Goal: Find specific page/section: Find specific page/section

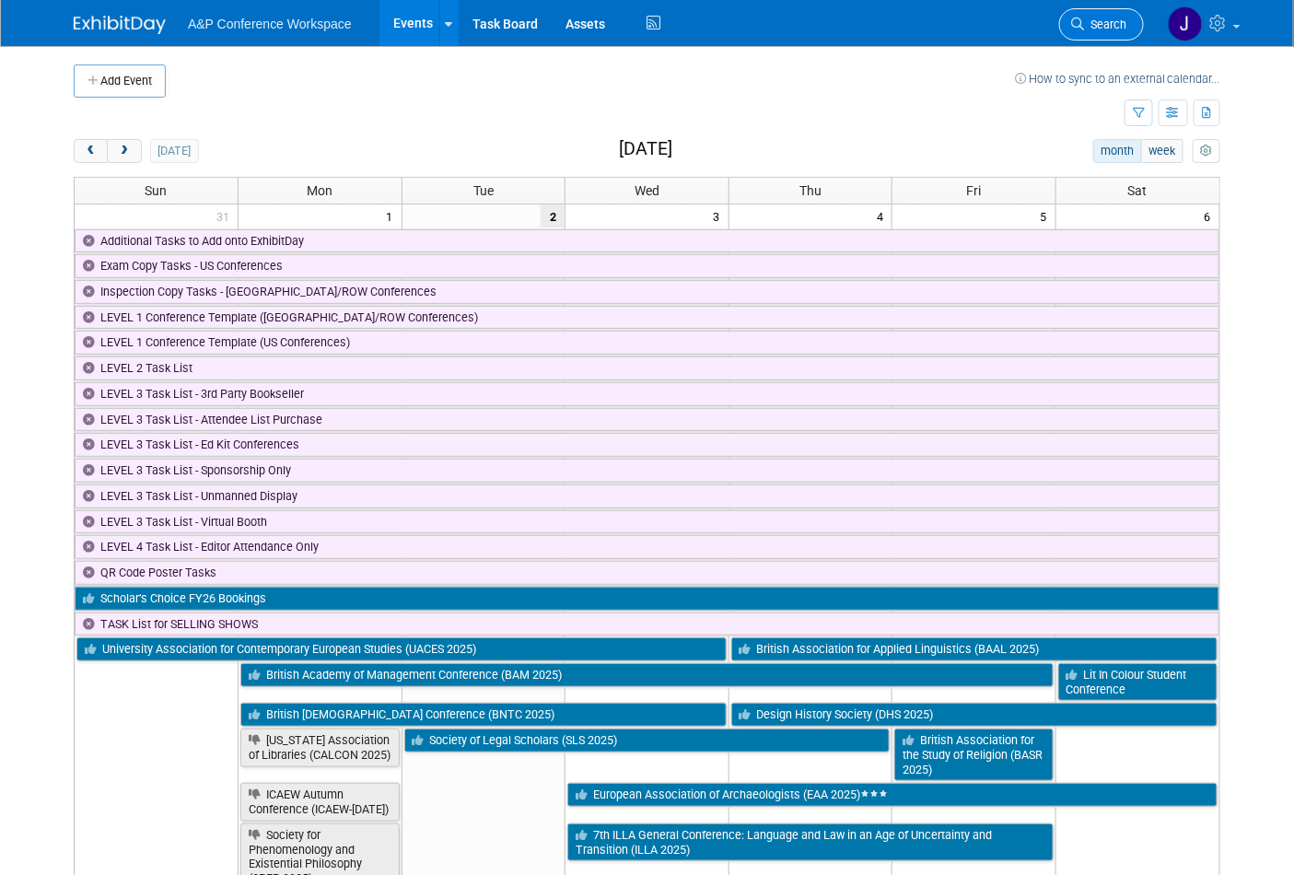
click at [1096, 19] on span "Search" at bounding box center [1105, 25] width 42 height 14
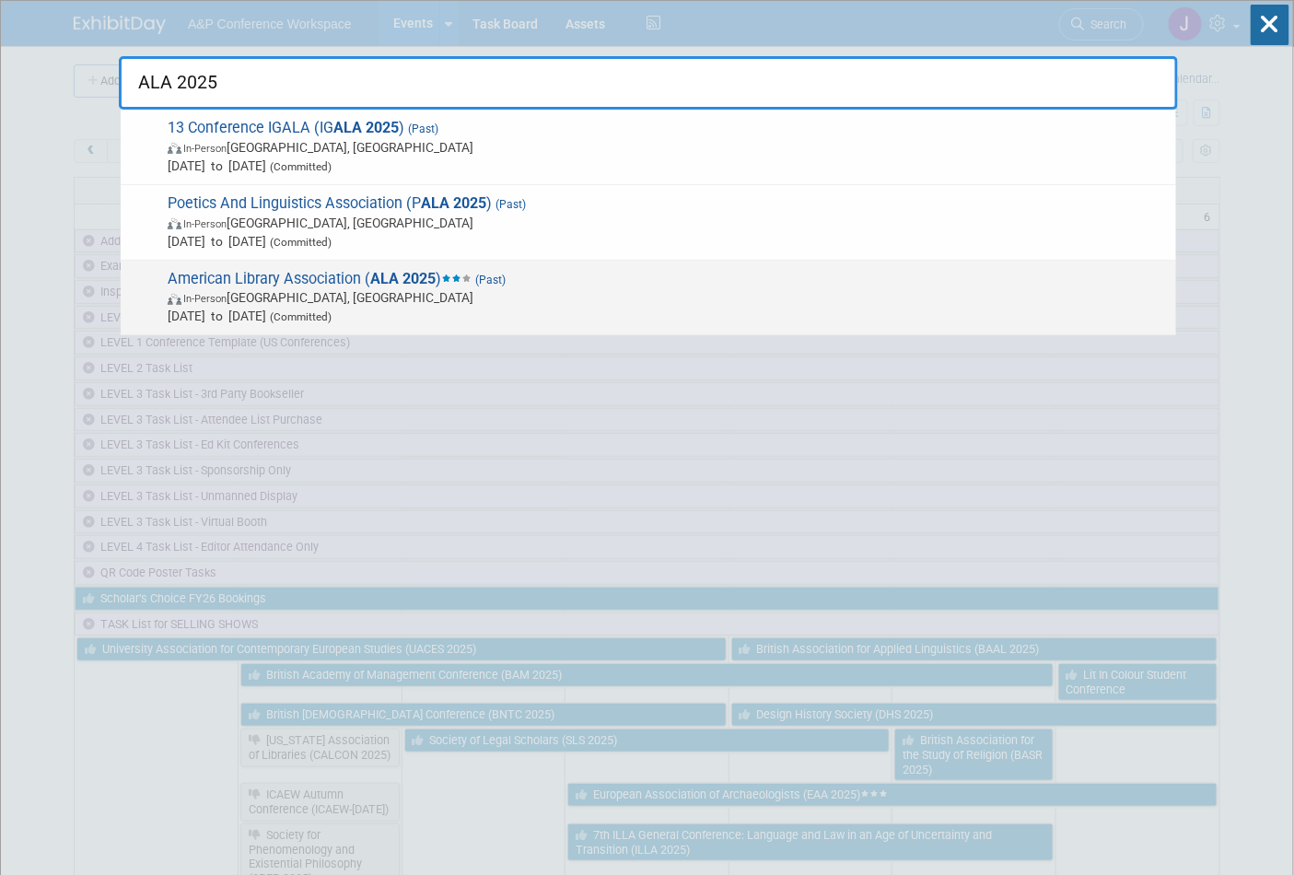
type input "ALA 2025"
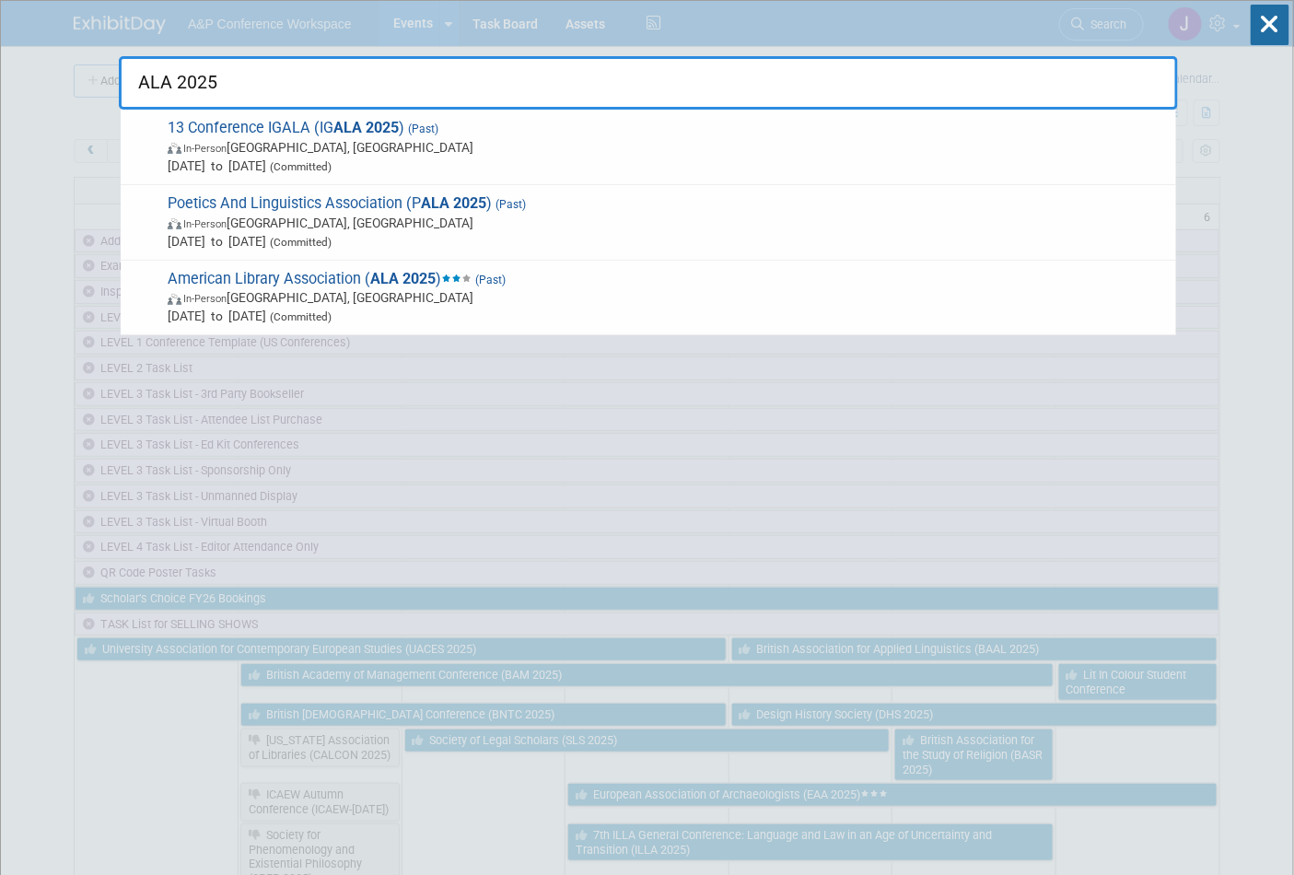
click at [506, 281] on span "(Past)" at bounding box center [489, 280] width 34 height 13
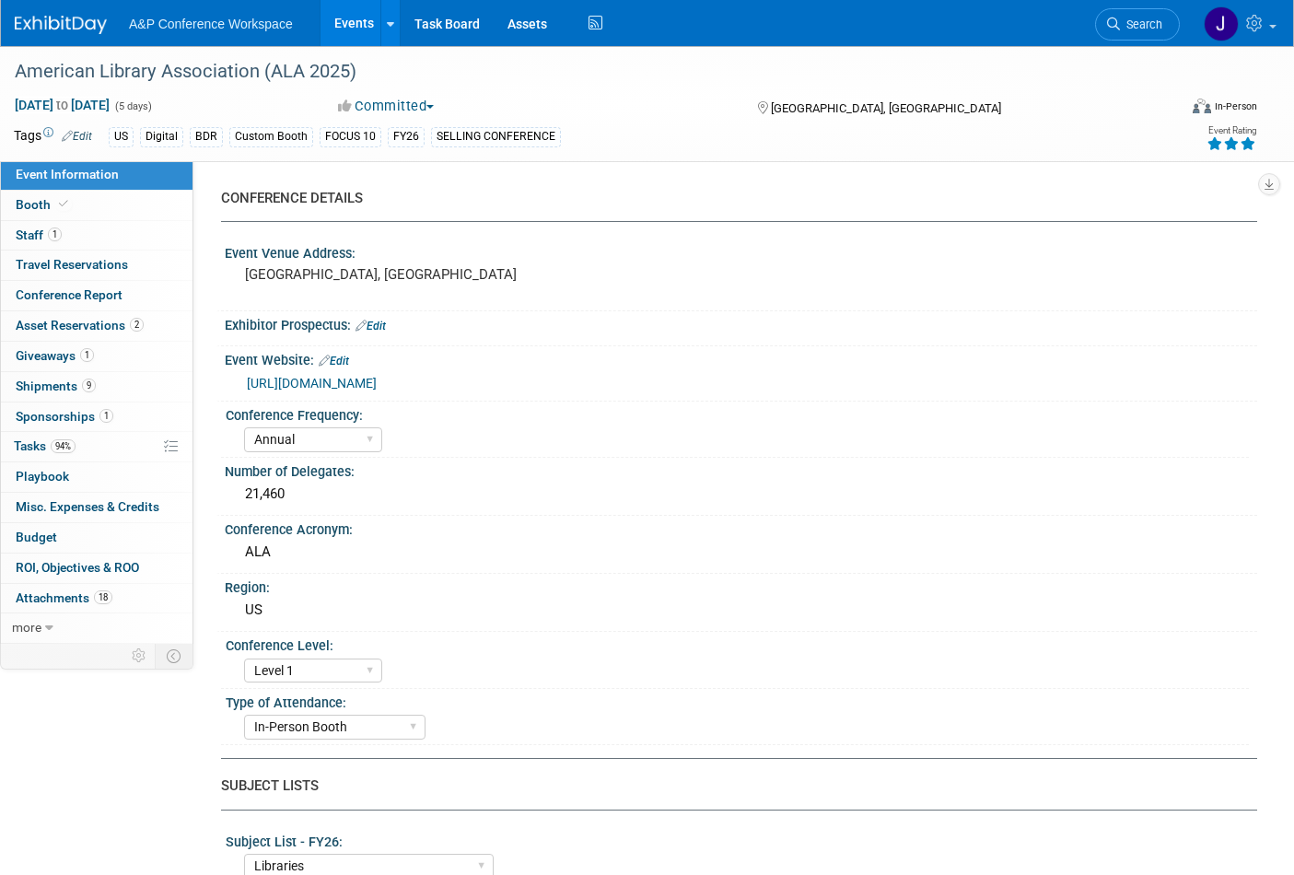
select select "Annual"
select select "Level 1"
select select "In-Person Booth"
select select "Libraries"
select select "Bloomsbury Digital Resources"
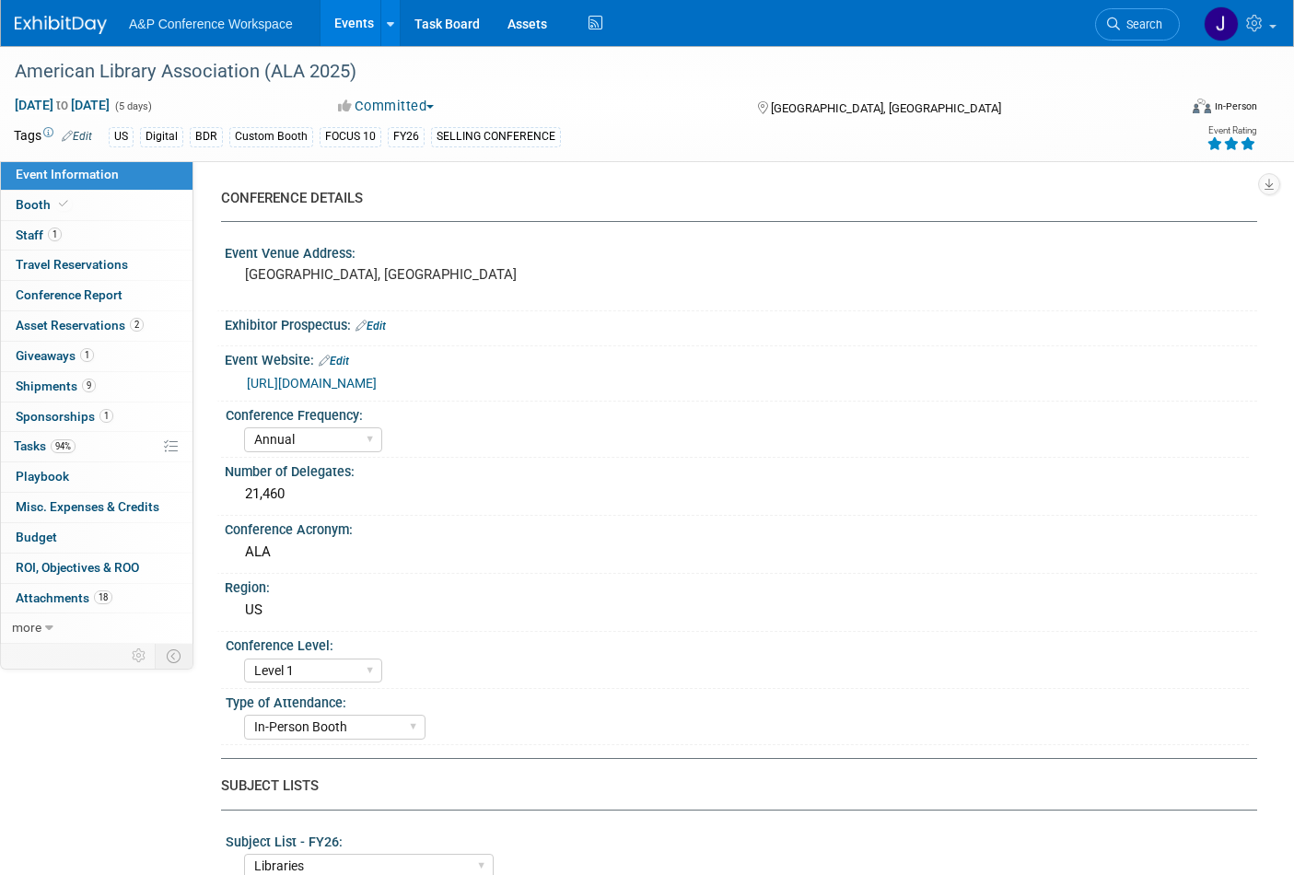
select select "Anne Weston"
select select "Michelle Kelly"
select select "Rosalie Love"
select select "BDR Product Awareness and Trial Generation​"
